Goal: Information Seeking & Learning: Learn about a topic

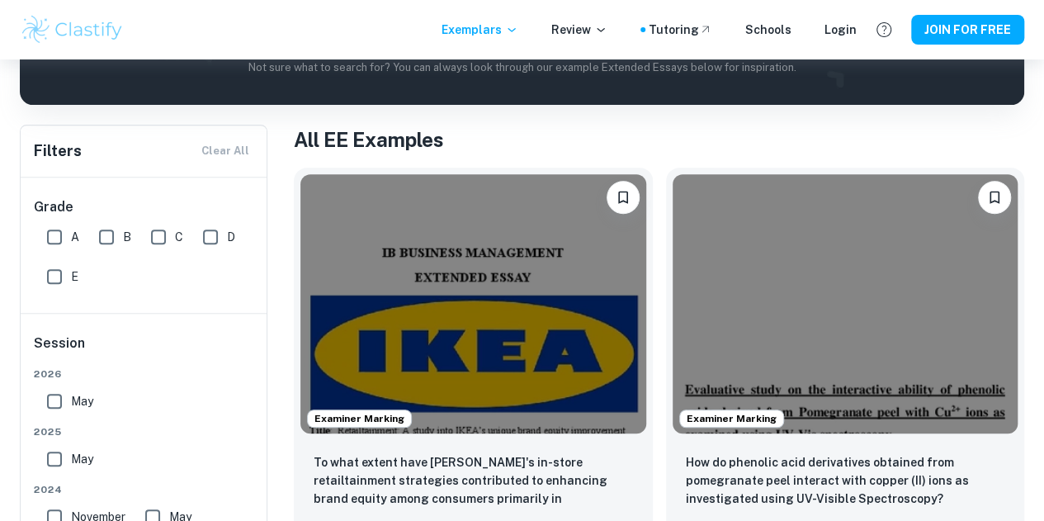
scroll to position [267, 0]
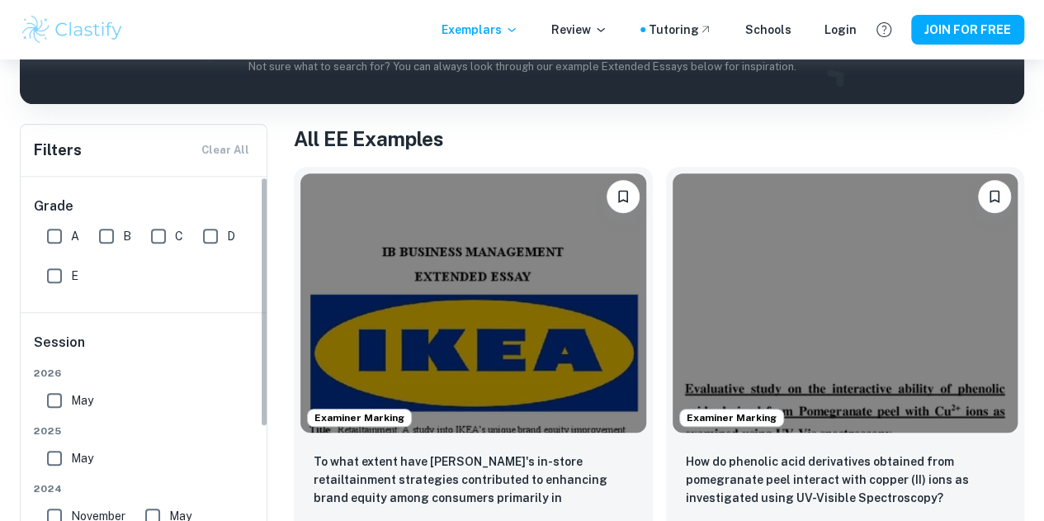
click at [47, 235] on input "A" at bounding box center [54, 236] width 33 height 33
checkbox input "true"
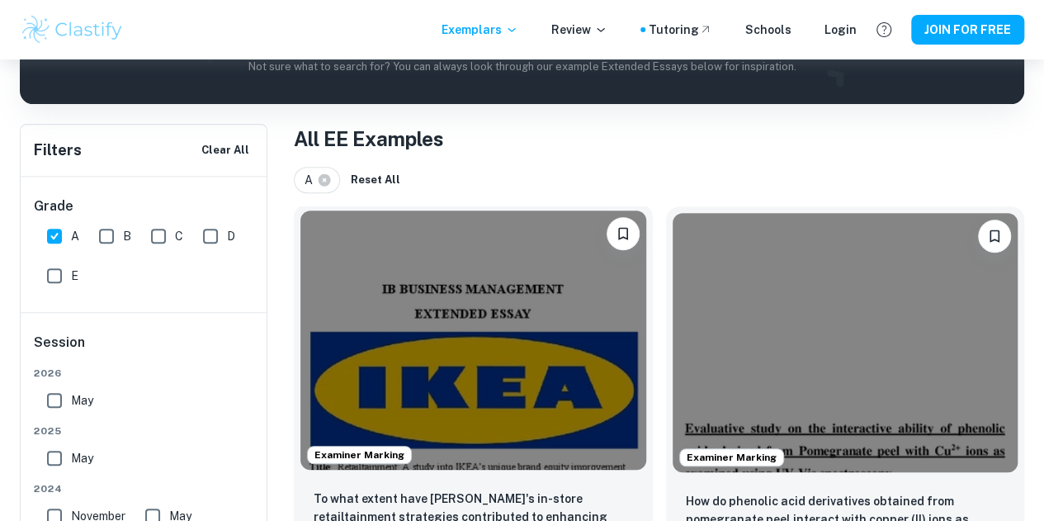
click at [441, 280] on img at bounding box center [473, 339] width 346 height 259
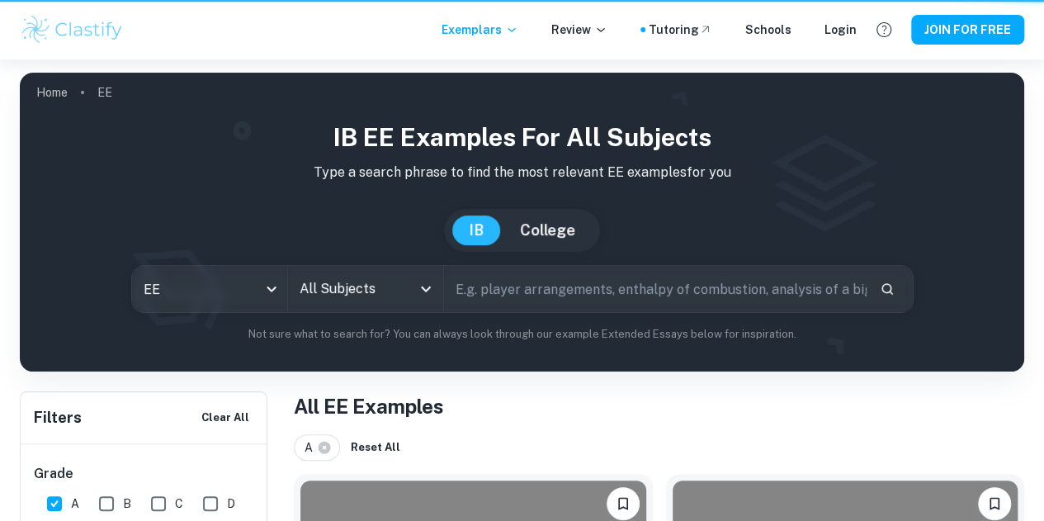
scroll to position [267, 0]
